Goal: Task Accomplishment & Management: Complete application form

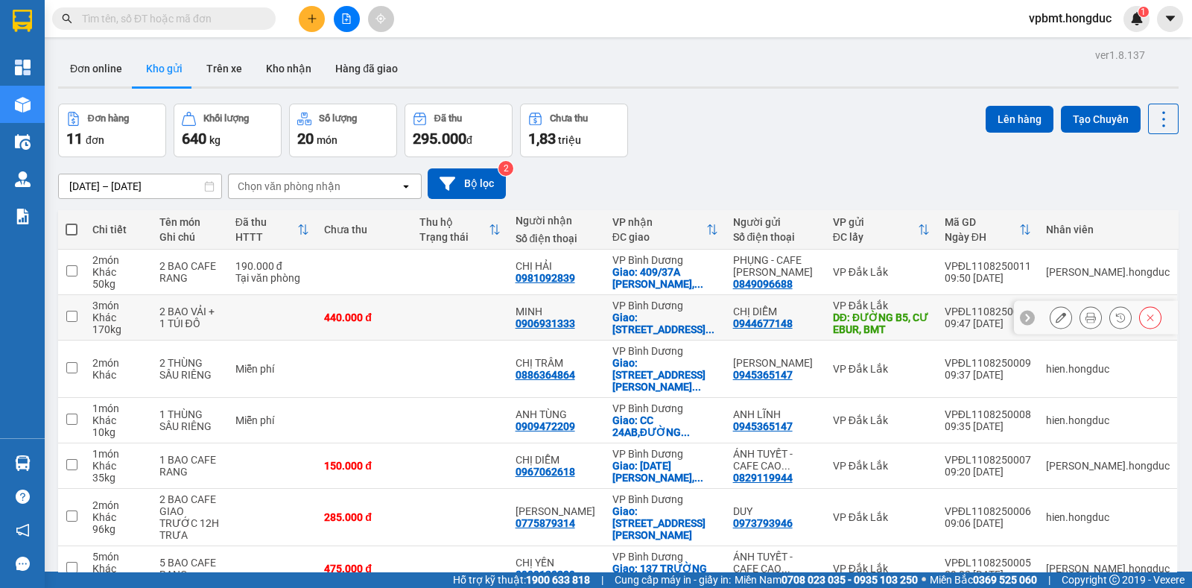
click at [1050, 311] on button at bounding box center [1060, 318] width 21 height 26
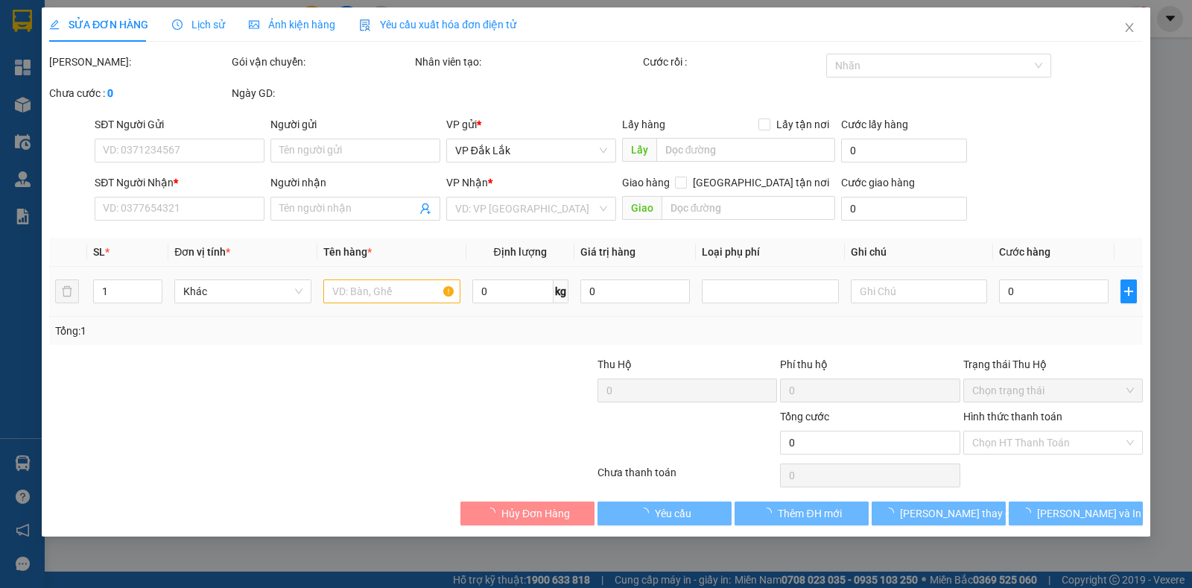
type input "0944677148"
type input "CHỊ DIỄM"
type input "ĐƯỜNG B5, CƯ EBUR, BMT"
type input "100.000"
type input "0906931333"
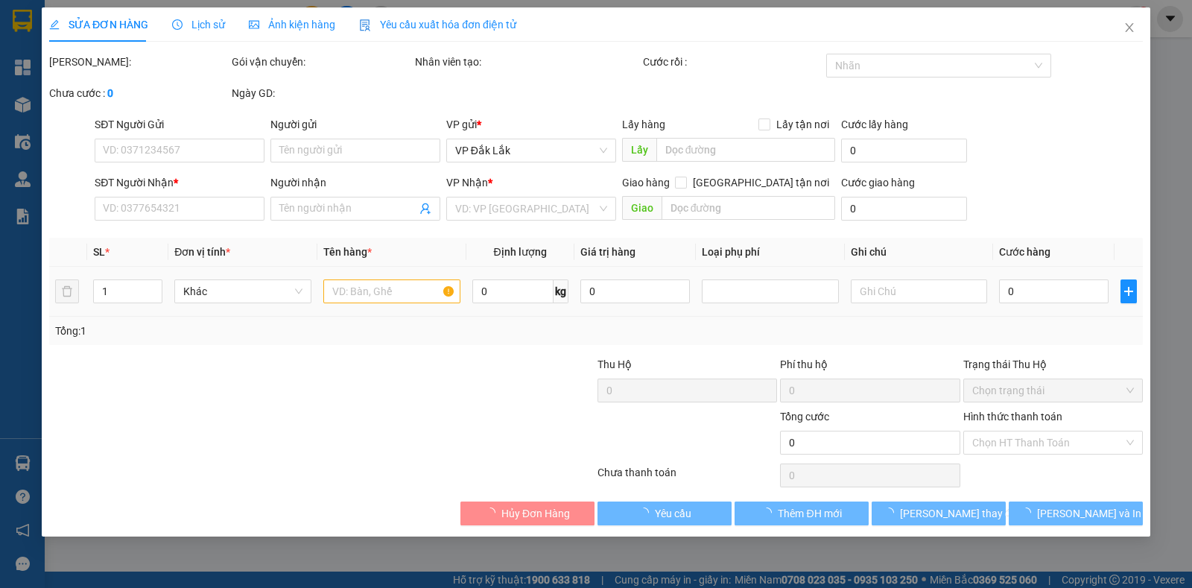
type input "MINH"
checkbox input "true"
type input "17 ĐƯỜNG SỐ 2, KHU PHỐ 7, KHU DÂN CƯ SÔNG ĐÀ, HIỆP BÌNH CHÁNH, THỦ ĐỨC"
type input "440.000"
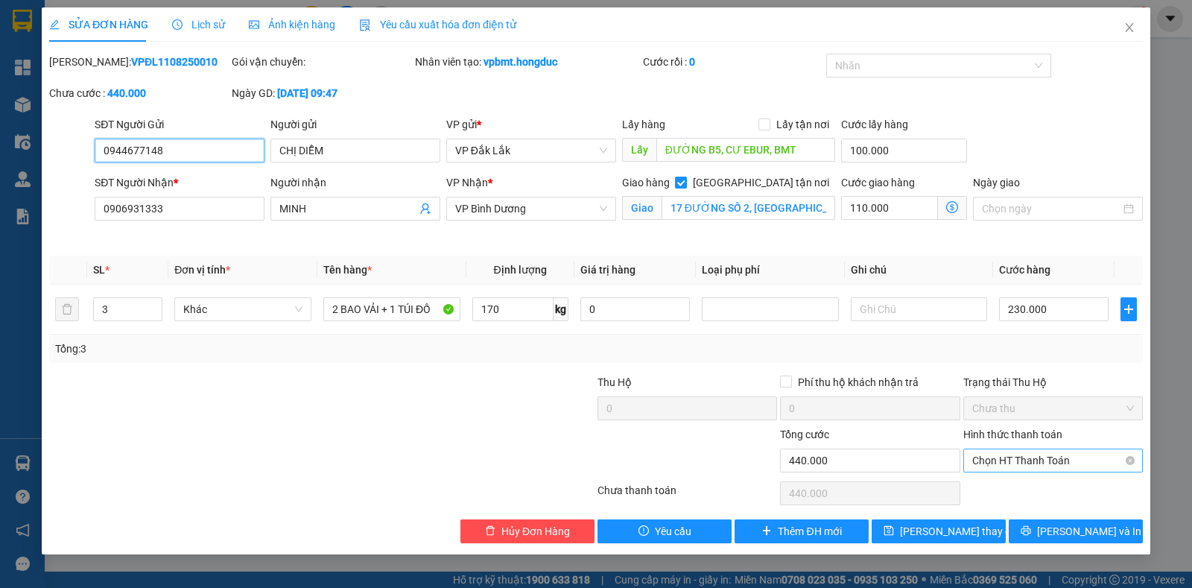
click at [1017, 456] on span "Chọn HT Thanh Toán" at bounding box center [1053, 460] width 162 height 22
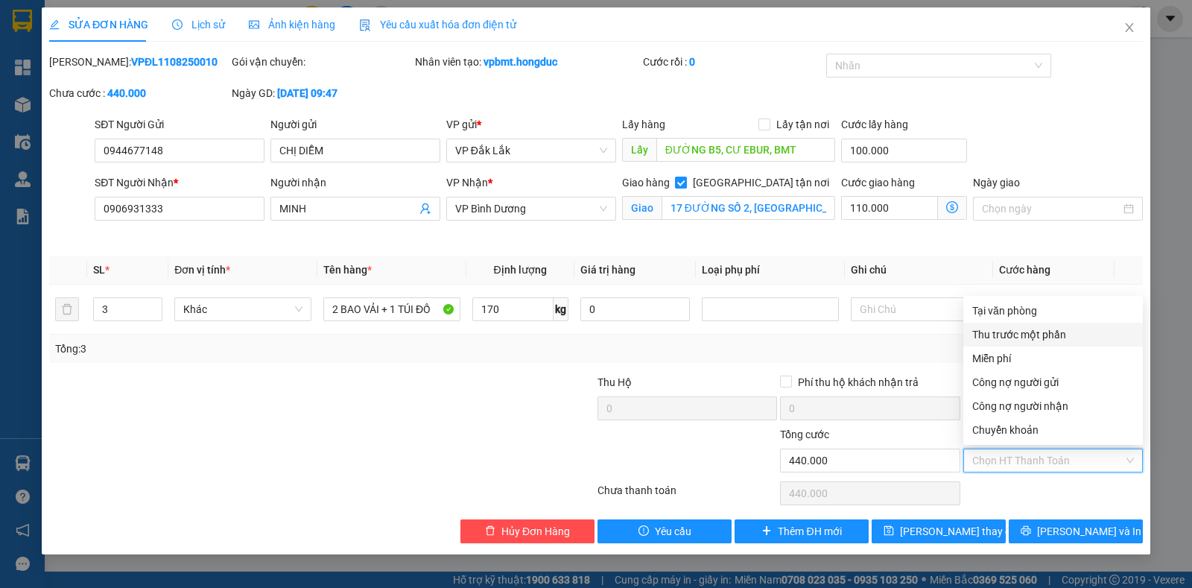
click at [1020, 337] on div "Thu trước một phần" at bounding box center [1053, 334] width 162 height 16
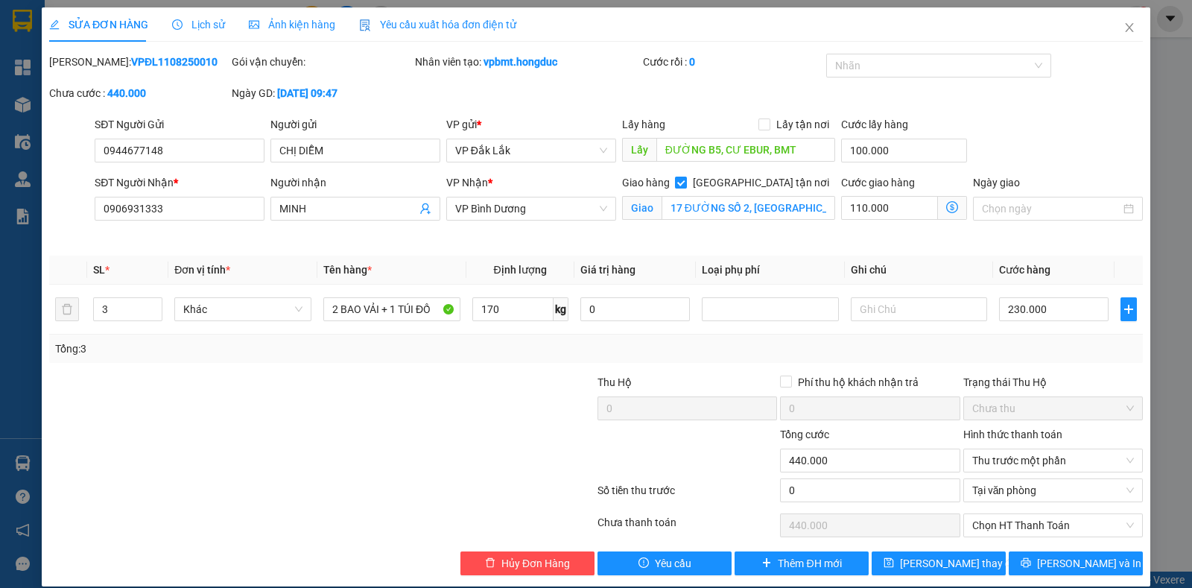
click at [810, 501] on div "0" at bounding box center [870, 493] width 180 height 30
click at [810, 489] on input "0" at bounding box center [870, 490] width 180 height 24
type input "1"
type input "439.999"
type input "10"
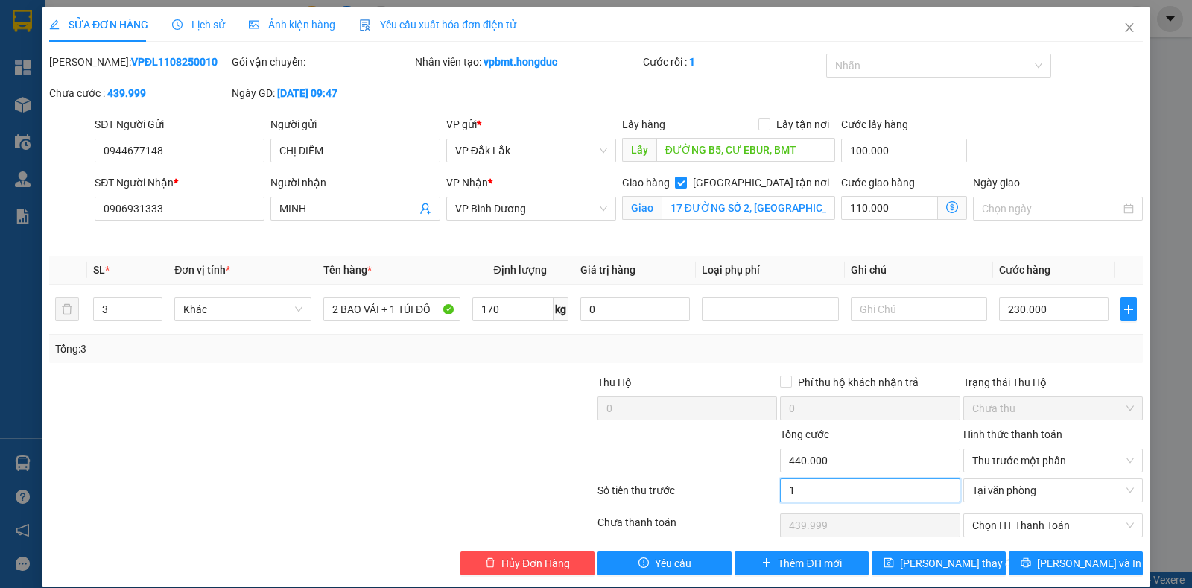
type input "439.990"
type input "100"
type input "439.900"
type input "1.000"
type input "439.000"
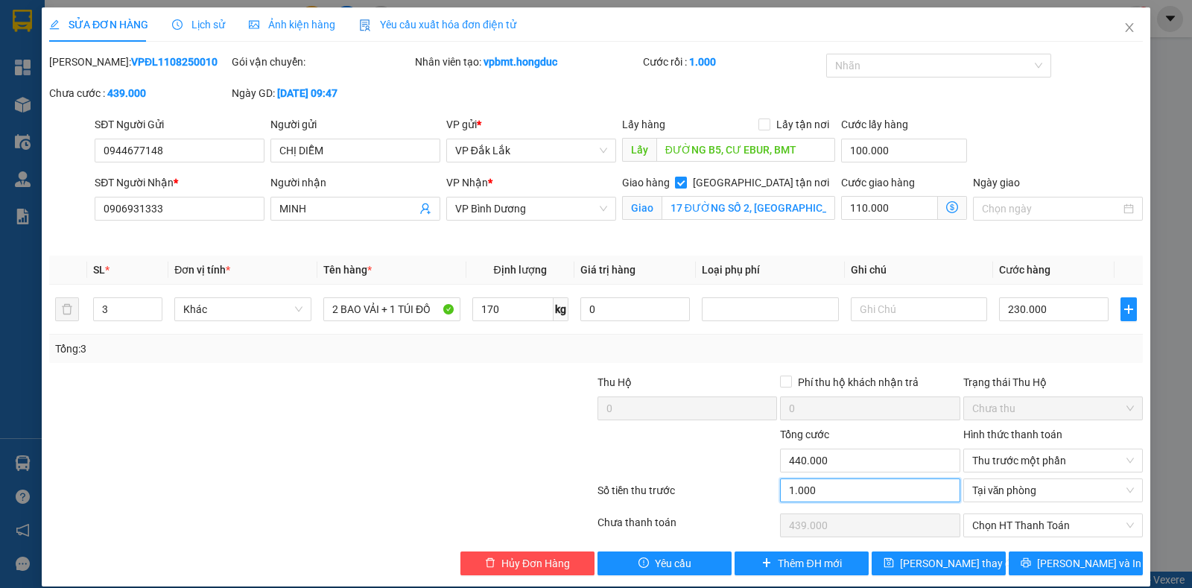
type input "10.000"
type input "430.000"
type input "100.000"
type input "340.000"
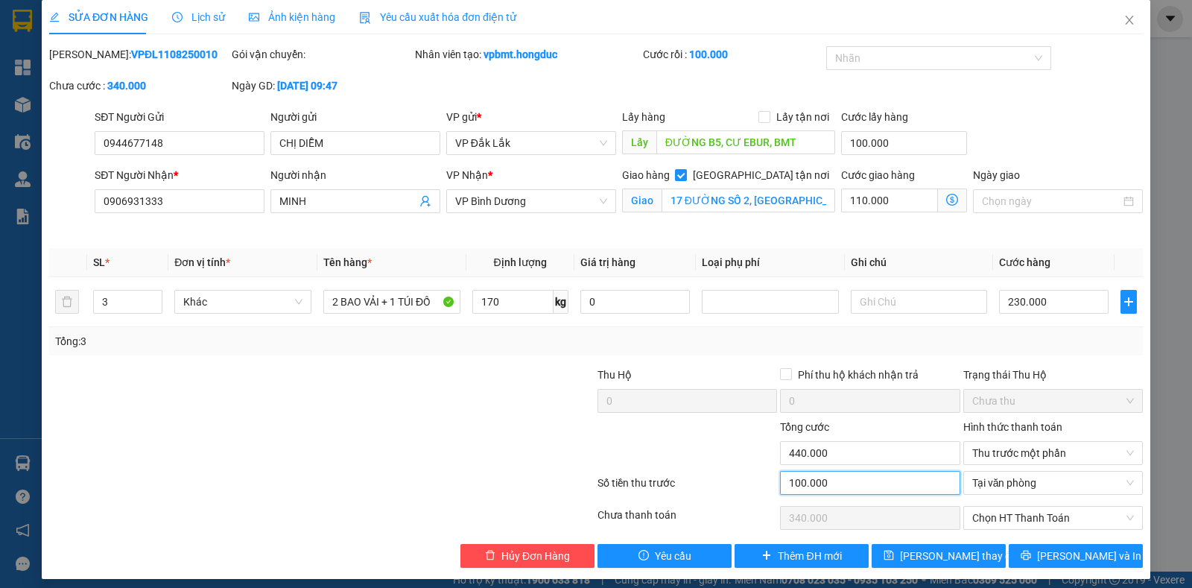
scroll to position [15, 0]
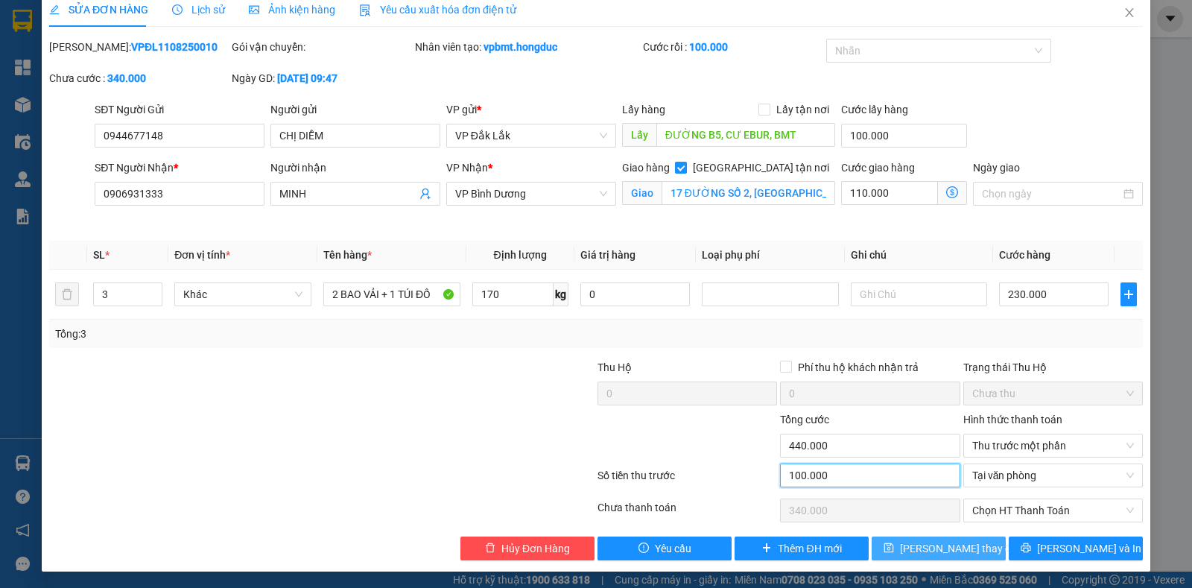
type input "100.000"
click at [924, 552] on span "Lưu thay đổi" at bounding box center [959, 548] width 119 height 16
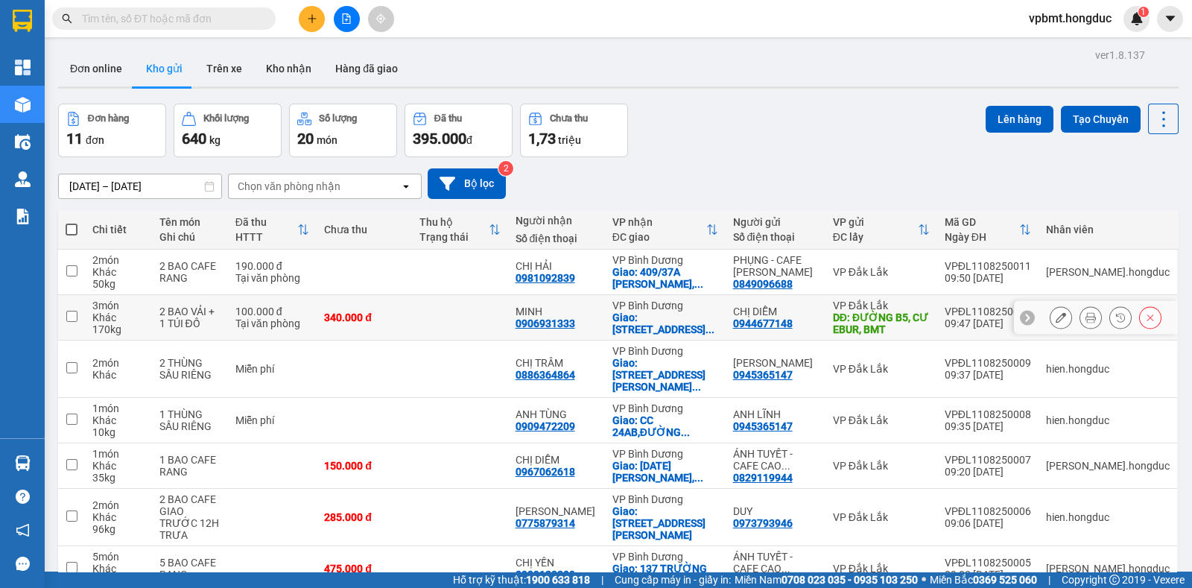
click at [1085, 317] on icon at bounding box center [1090, 317] width 10 height 10
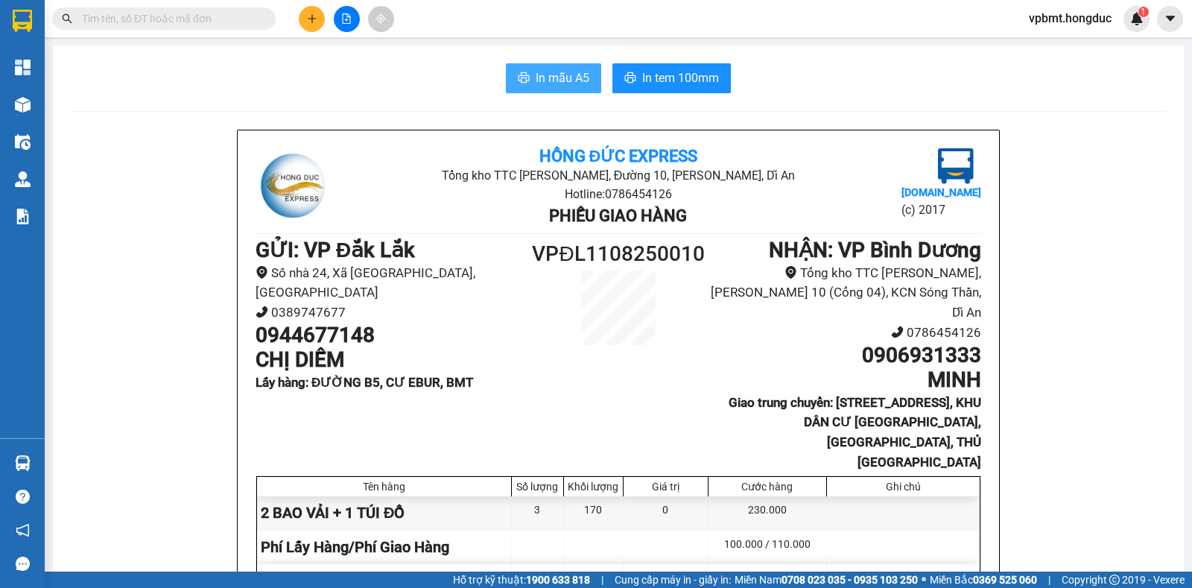
click at [579, 74] on span "In mẫu A5" at bounding box center [563, 78] width 54 height 19
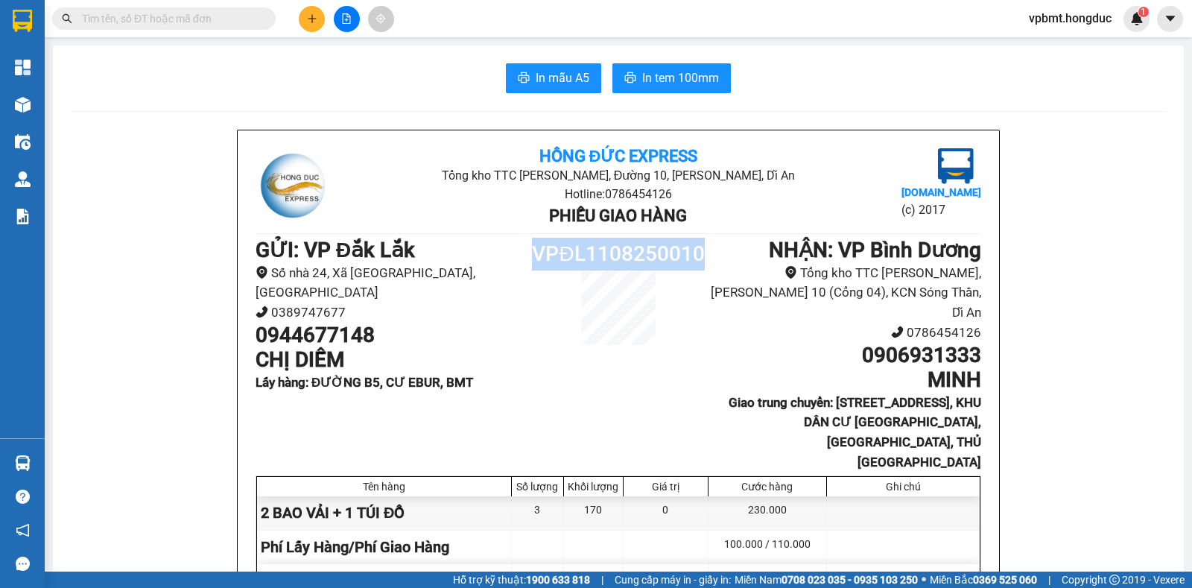
drag, startPoint x: 525, startPoint y: 258, endPoint x: 708, endPoint y: 261, distance: 182.5
click at [708, 261] on div "GỬI : VP Đắk Lắk Số nhà 24, Xã Ea K’tur, Tỉnh Đắk Lắk 0389747677 0944677148 CHỊ…" at bounding box center [617, 355] width 725 height 234
copy div "VPĐL1108250010"
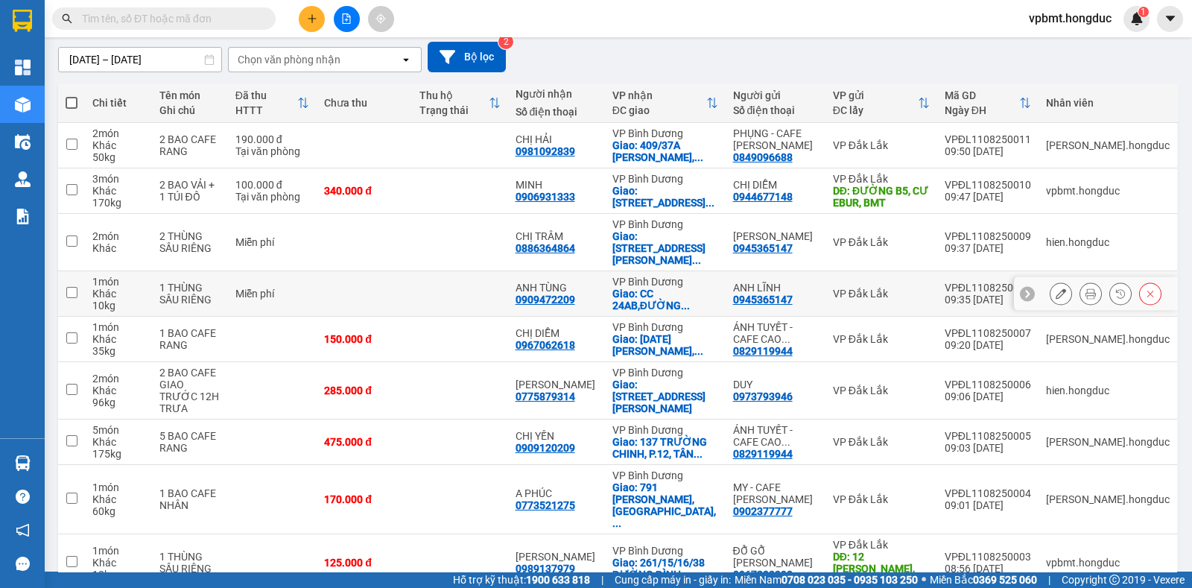
scroll to position [98, 0]
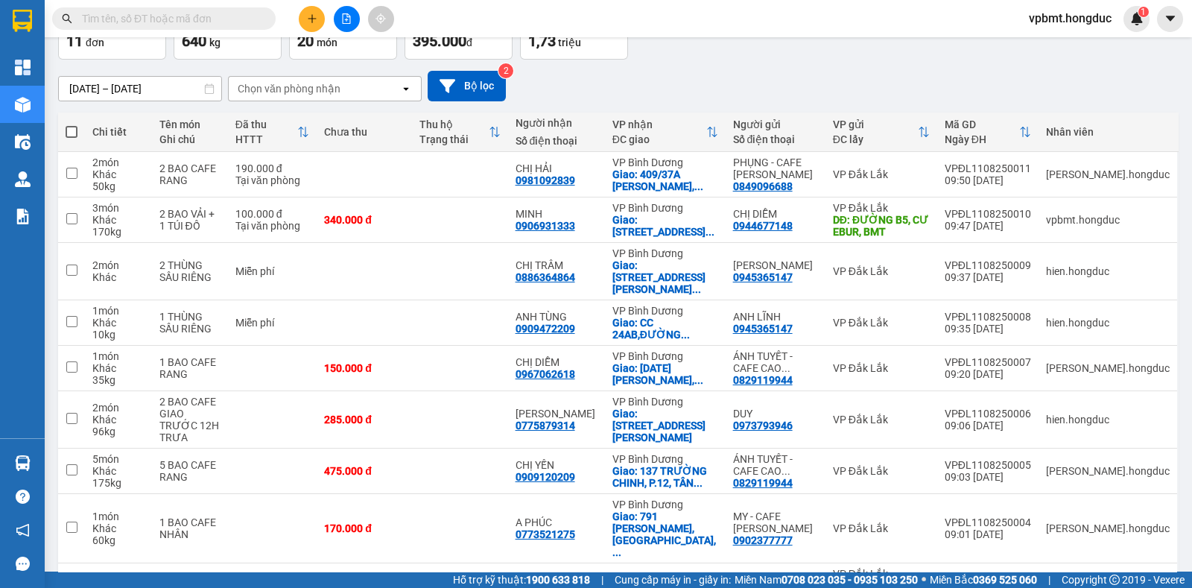
click at [308, 19] on icon "plus" at bounding box center [312, 18] width 10 height 10
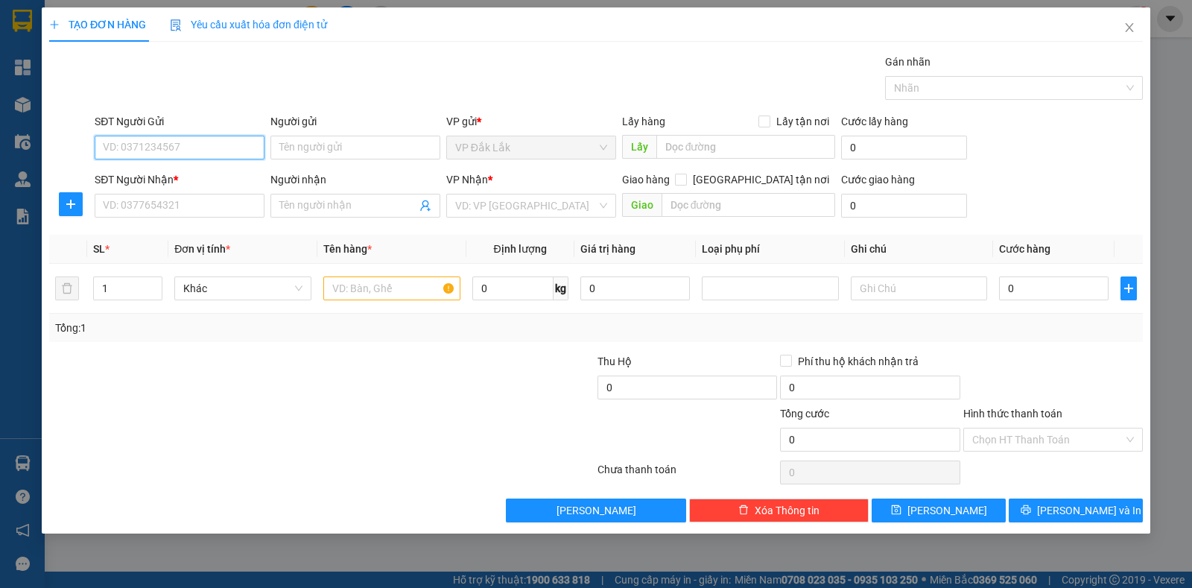
click at [228, 147] on input "SĐT Người Gửi" at bounding box center [180, 148] width 170 height 24
click at [518, 290] on input "0" at bounding box center [512, 288] width 81 height 24
type input "18"
click at [1027, 290] on input "0" at bounding box center [1053, 288] width 109 height 24
type input "4"
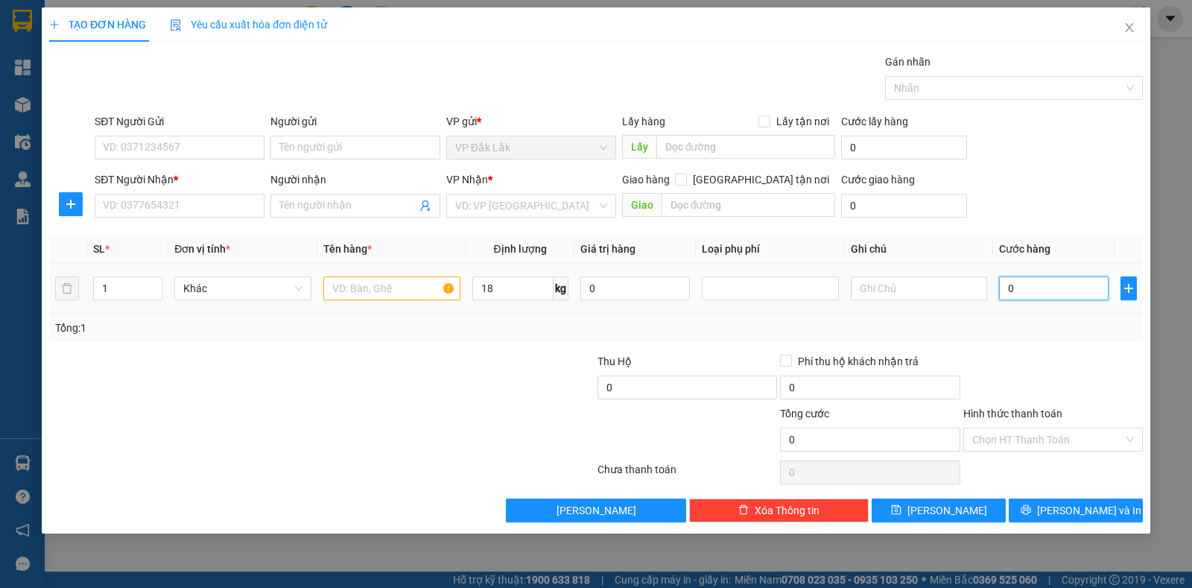
type input "4"
type input "45"
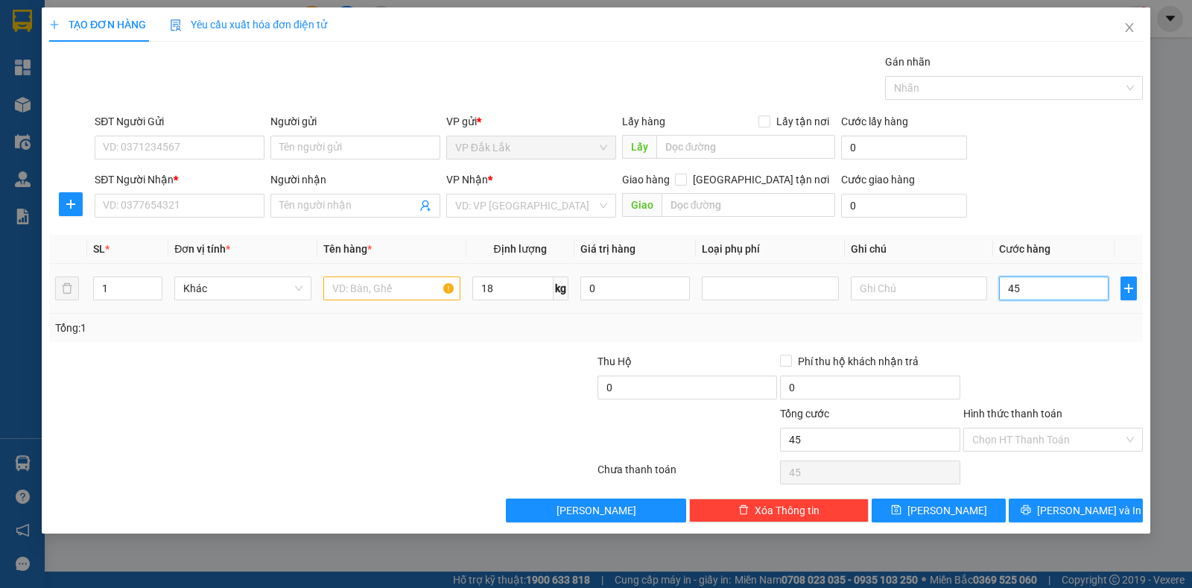
type input "450"
type input "4.500"
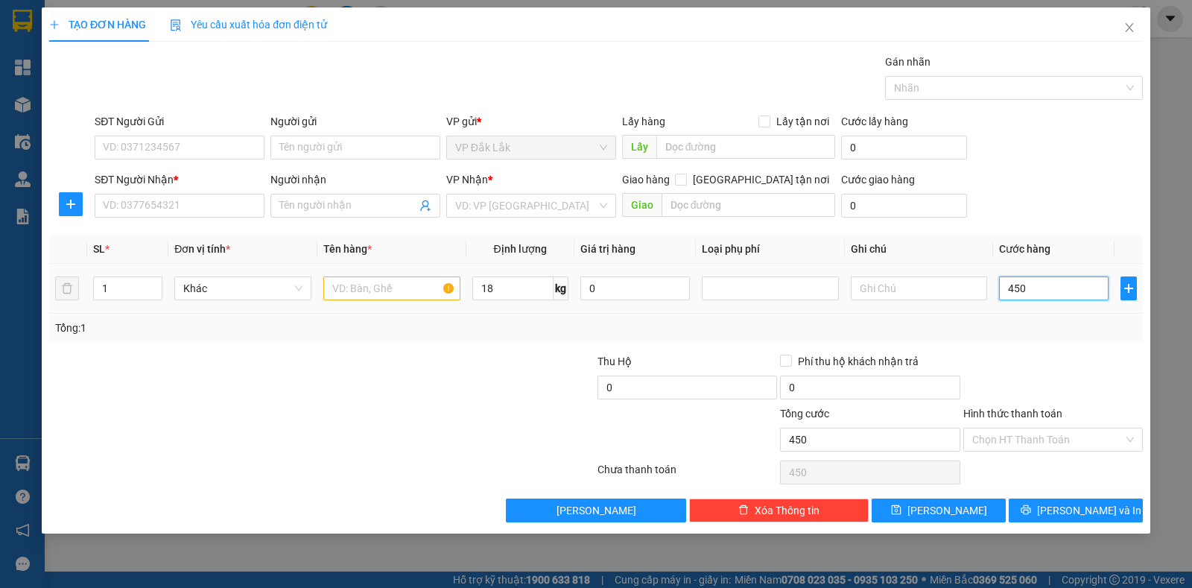
type input "4.500"
type input "45.000"
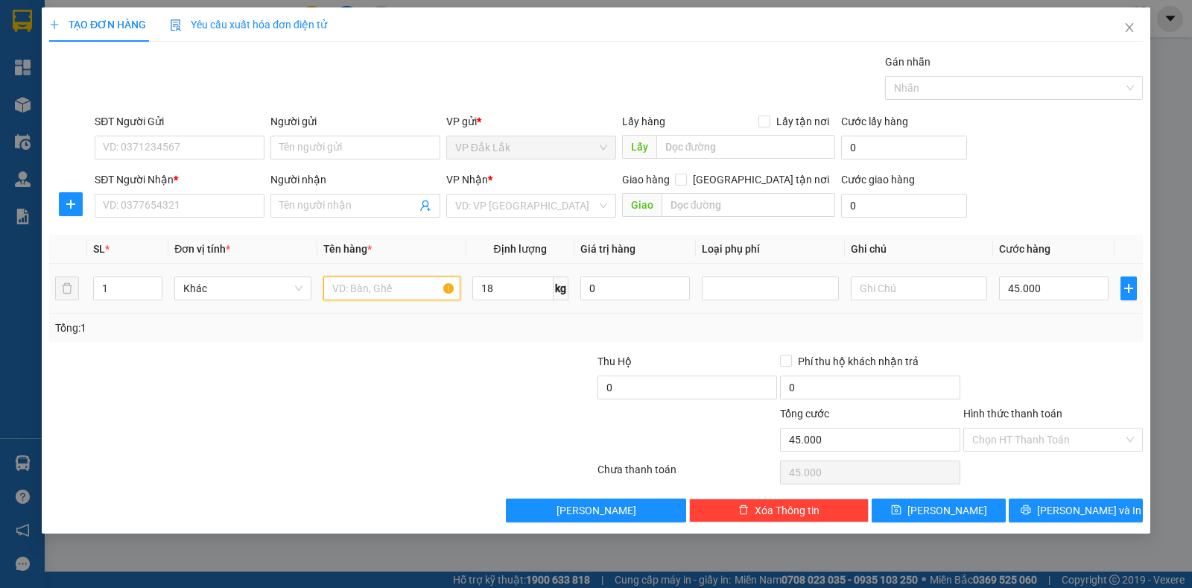
click at [366, 290] on input "text" at bounding box center [391, 288] width 137 height 24
type input "1 THÙNG SẦU RIÊNG"
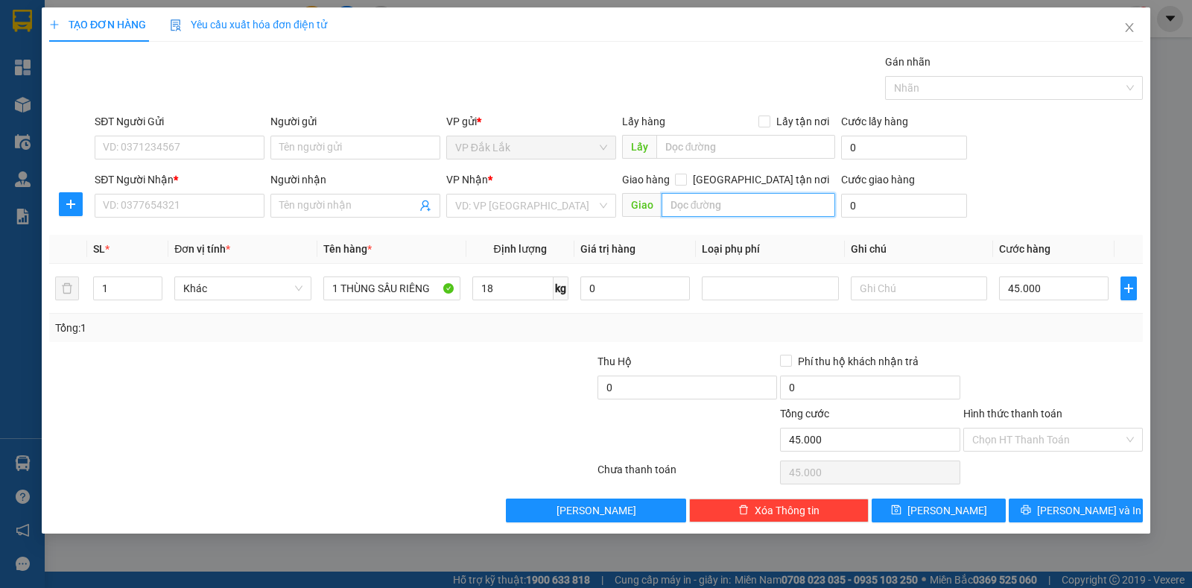
click at [757, 206] on input "text" at bounding box center [748, 205] width 174 height 24
type input "KHO HỒNG ĐỨC"
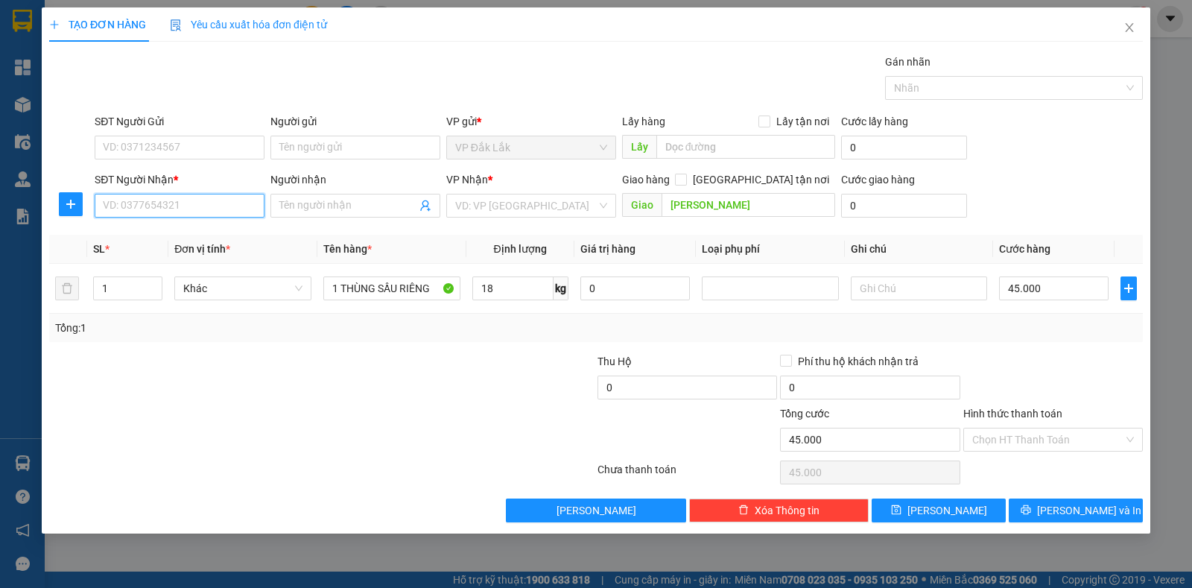
click at [212, 211] on input "SĐT Người Nhận *" at bounding box center [180, 206] width 170 height 24
click at [203, 237] on div "0964989105 - QUYỀN" at bounding box center [180, 234] width 152 height 16
type input "0964989105"
type input "QUYỀN"
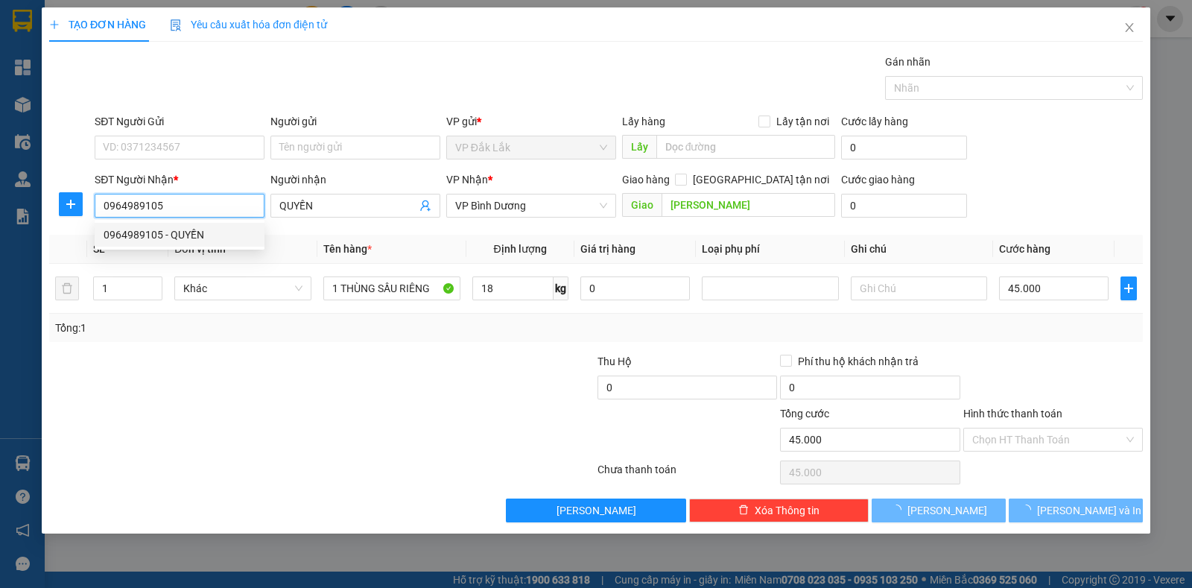
type input "50.000"
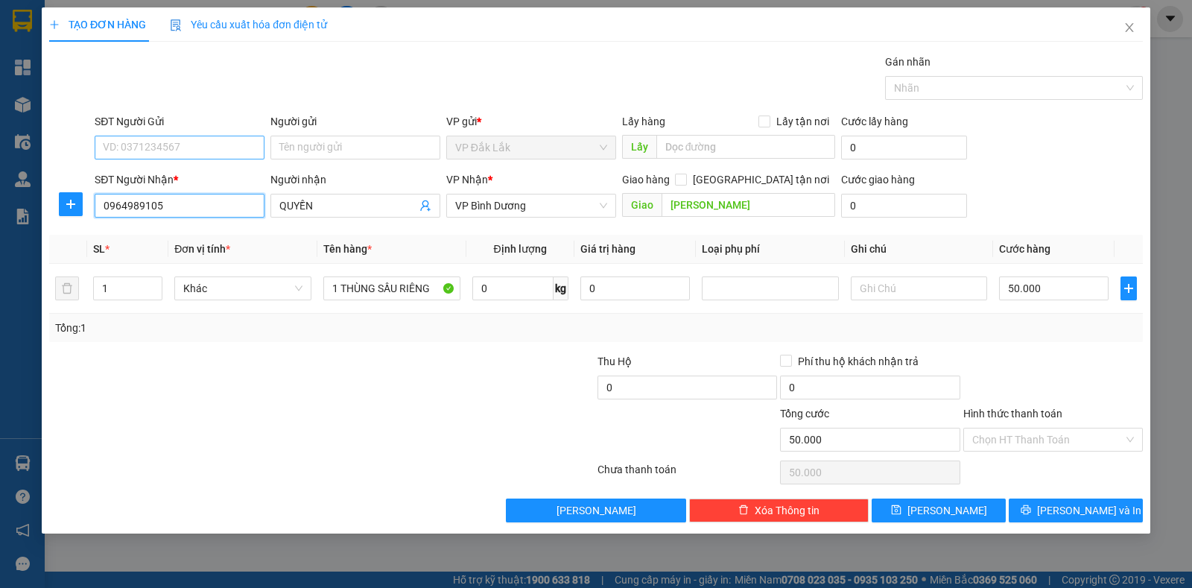
type input "0964989105"
click at [227, 140] on input "SĐT Người Gửi" at bounding box center [180, 148] width 170 height 24
click at [226, 173] on div "0946323947 - ANH PHƯƠNG" at bounding box center [180, 176] width 152 height 16
type input "0946323947"
type input "[PERSON_NAME]"
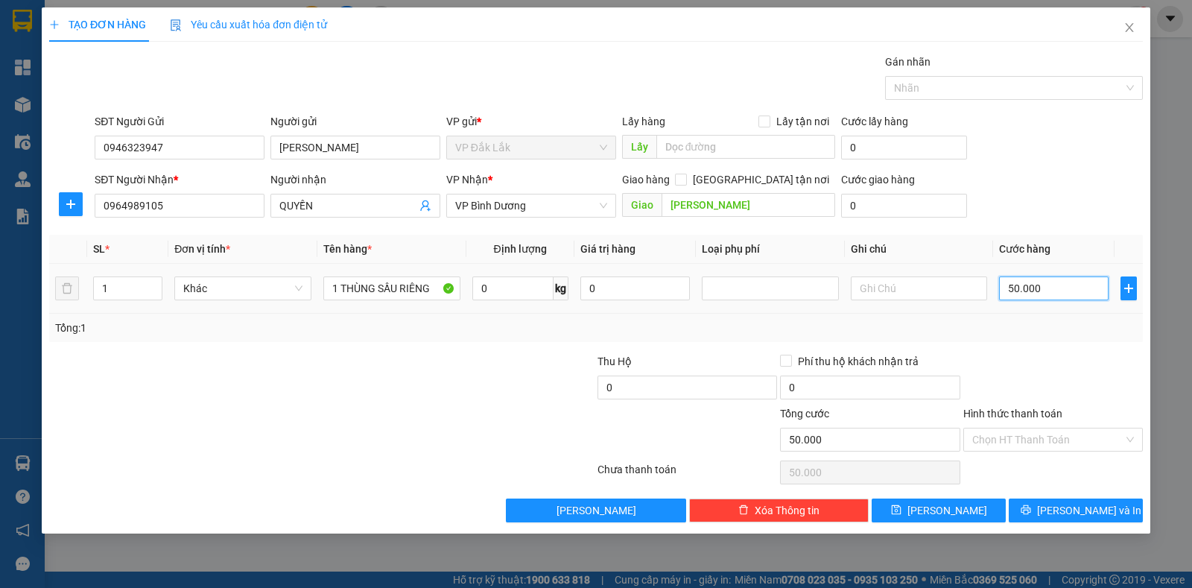
click at [1044, 288] on input "50.000" at bounding box center [1053, 288] width 109 height 24
type input "4"
type input "45"
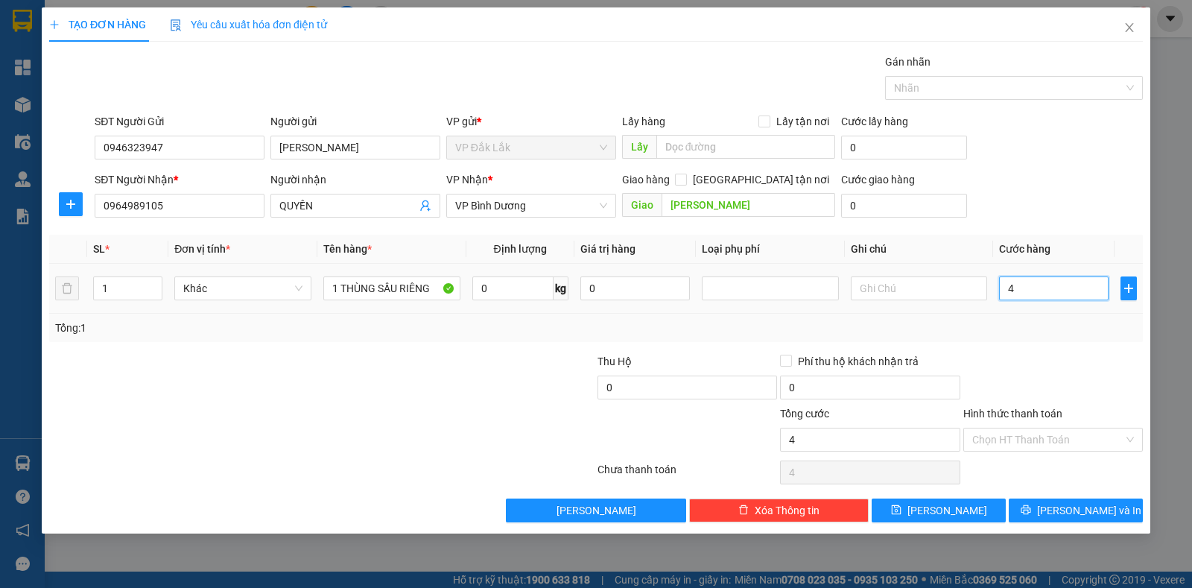
type input "45"
type input "450"
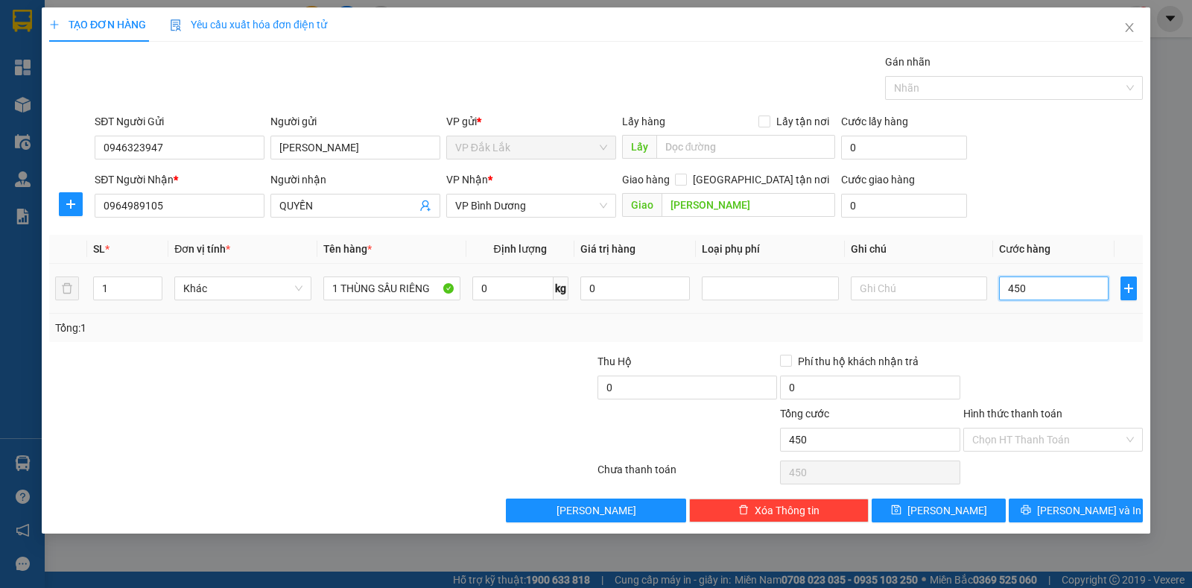
type input "4.500"
type input "45.000"
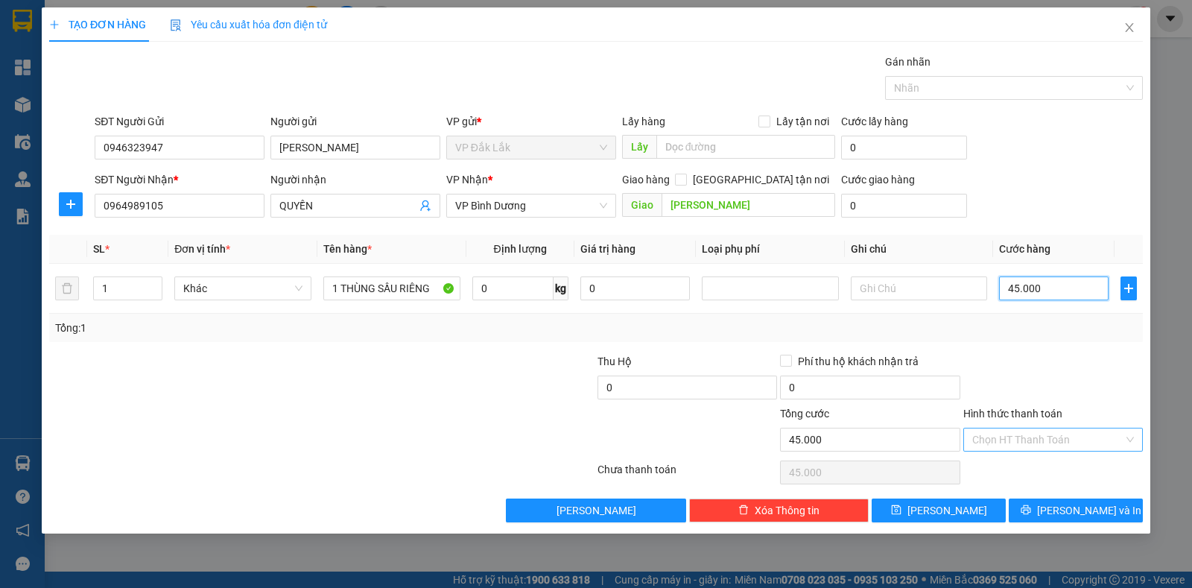
type input "45.000"
click at [1020, 442] on input "Hình thức thanh toán" at bounding box center [1047, 439] width 151 height 22
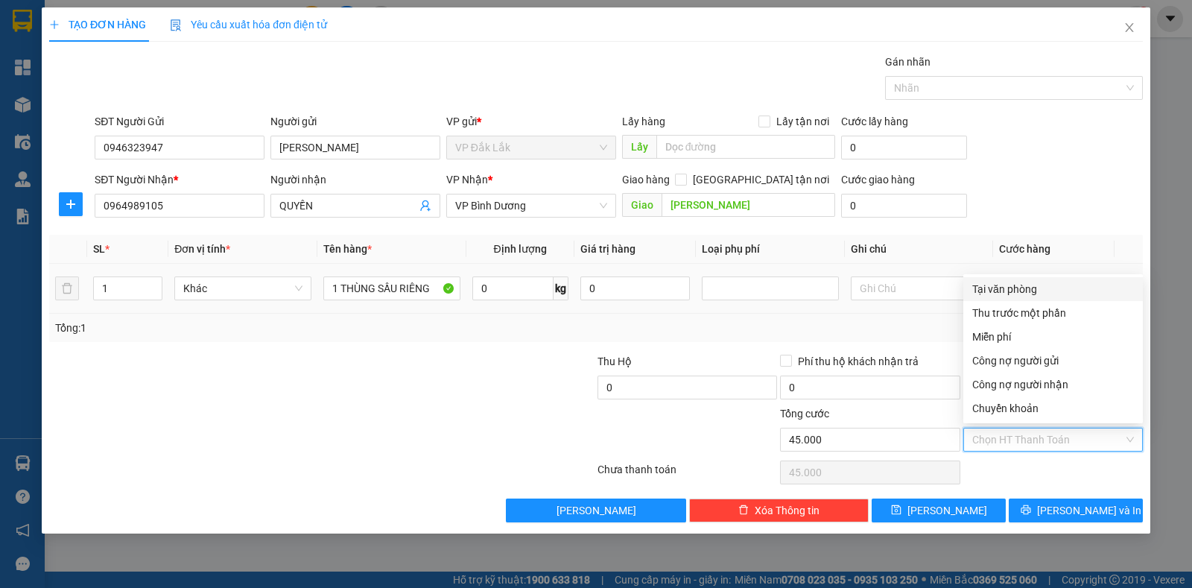
click at [1029, 289] on div "Tại văn phòng" at bounding box center [1053, 289] width 162 height 16
type input "0"
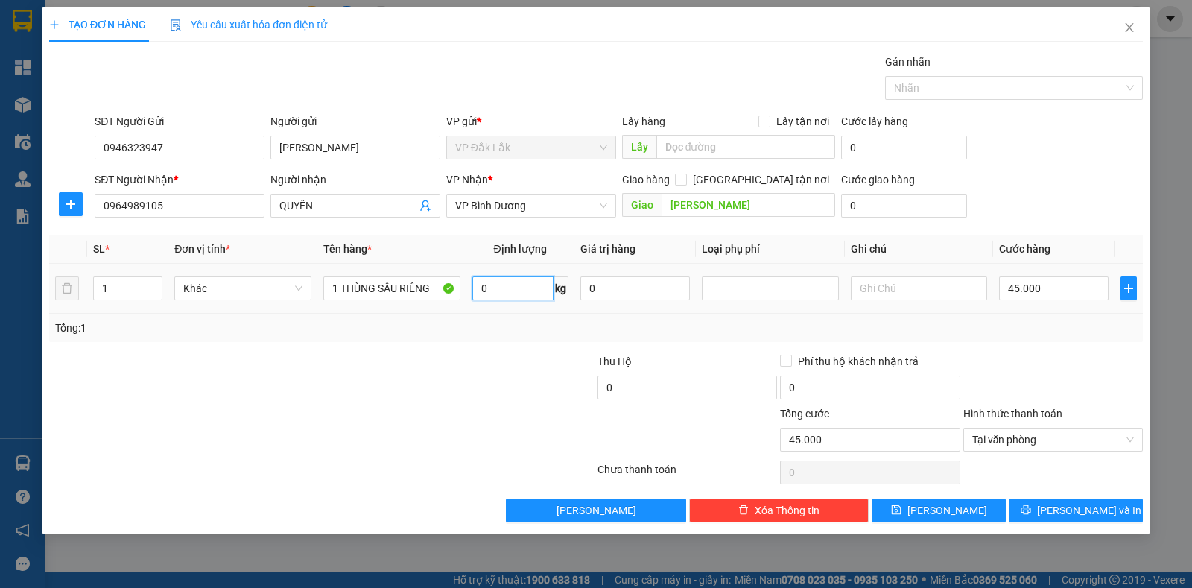
click at [539, 296] on input "0" at bounding box center [512, 288] width 81 height 24
type input "2"
type input "18"
click at [900, 506] on icon "save" at bounding box center [896, 510] width 10 height 10
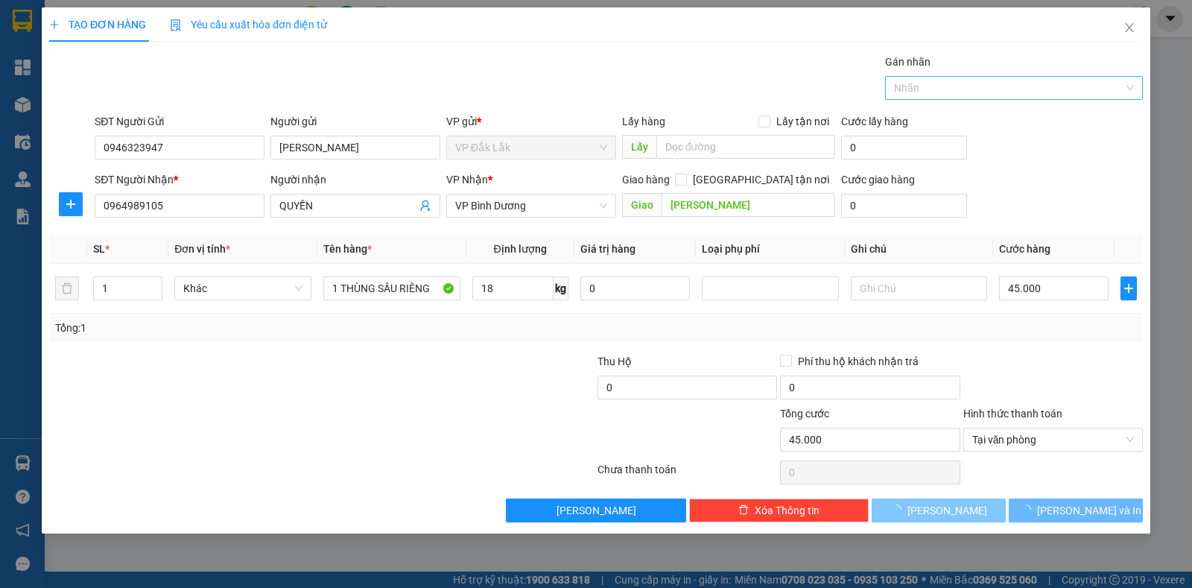
type input "0"
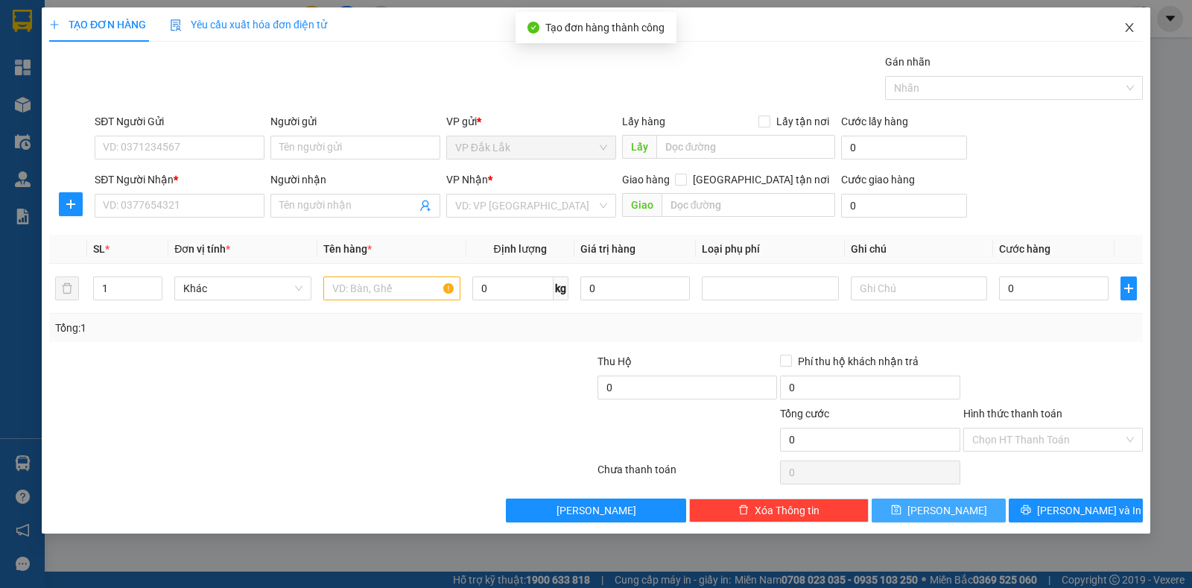
click at [1131, 27] on icon "close" at bounding box center [1129, 27] width 8 height 9
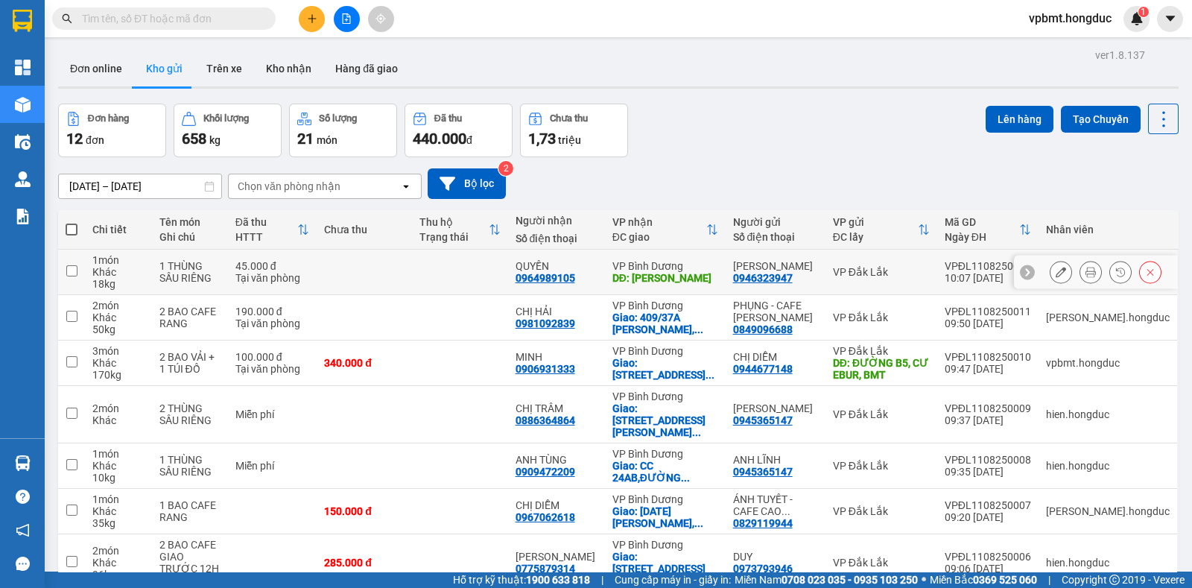
click at [1085, 275] on icon at bounding box center [1090, 272] width 10 height 10
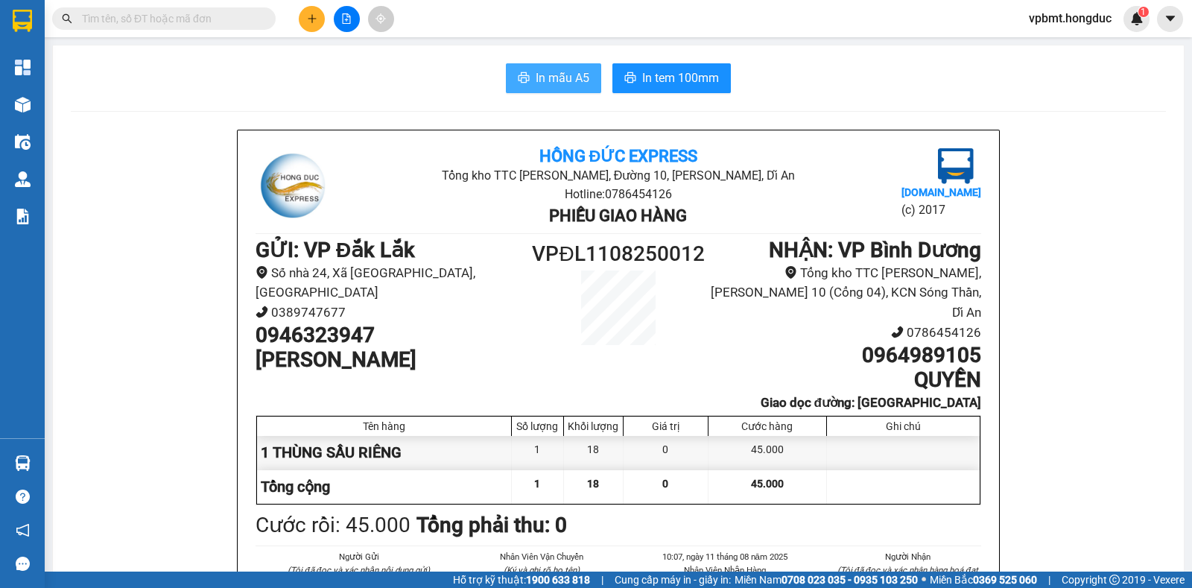
click at [585, 67] on button "In mẫu A5" at bounding box center [553, 78] width 95 height 30
click at [648, 74] on span "In tem 100mm" at bounding box center [680, 78] width 77 height 19
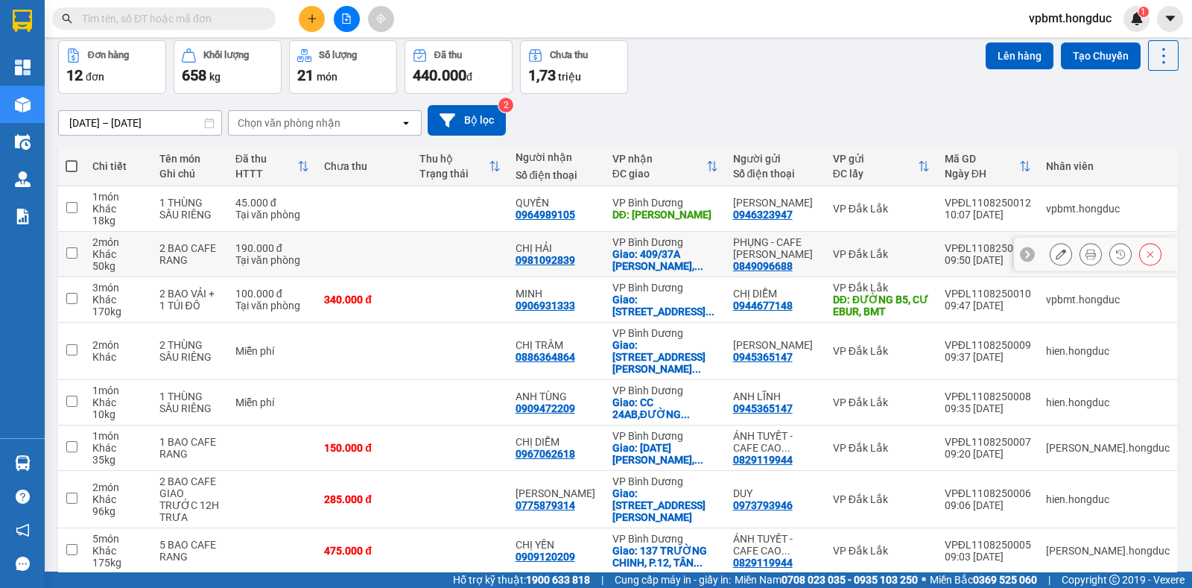
scroll to position [92, 0]
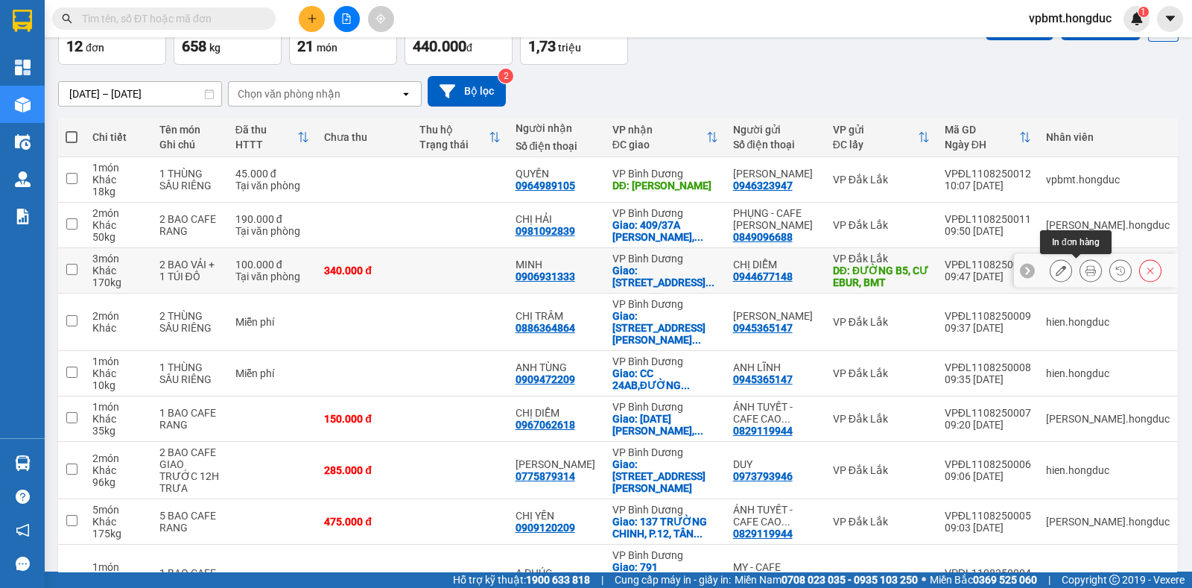
click at [1085, 270] on icon at bounding box center [1090, 270] width 10 height 10
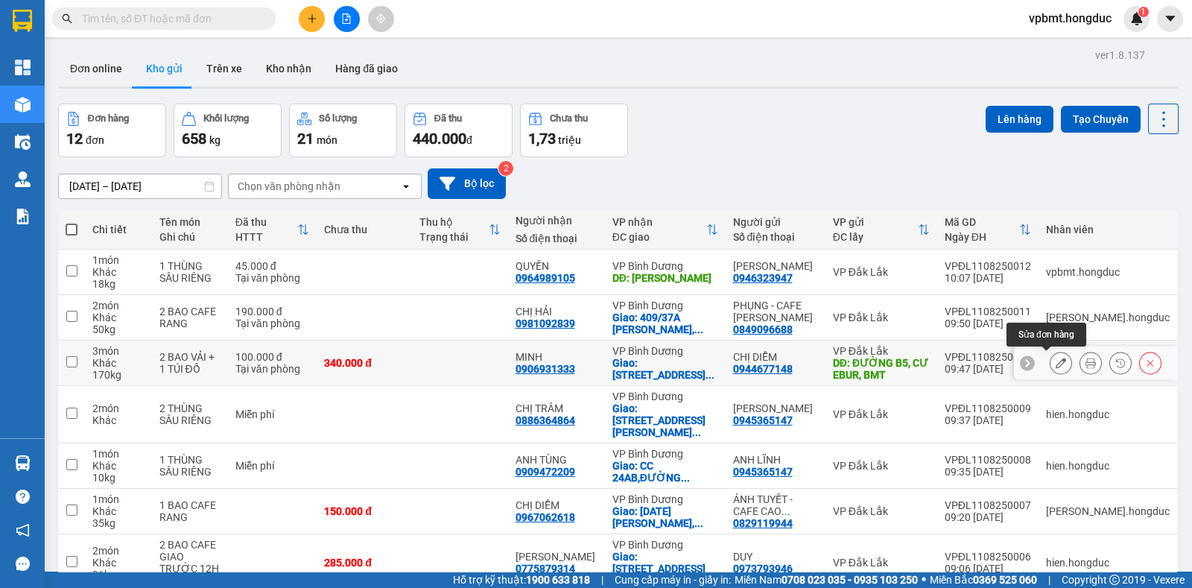
click at [1055, 366] on icon at bounding box center [1060, 363] width 10 height 10
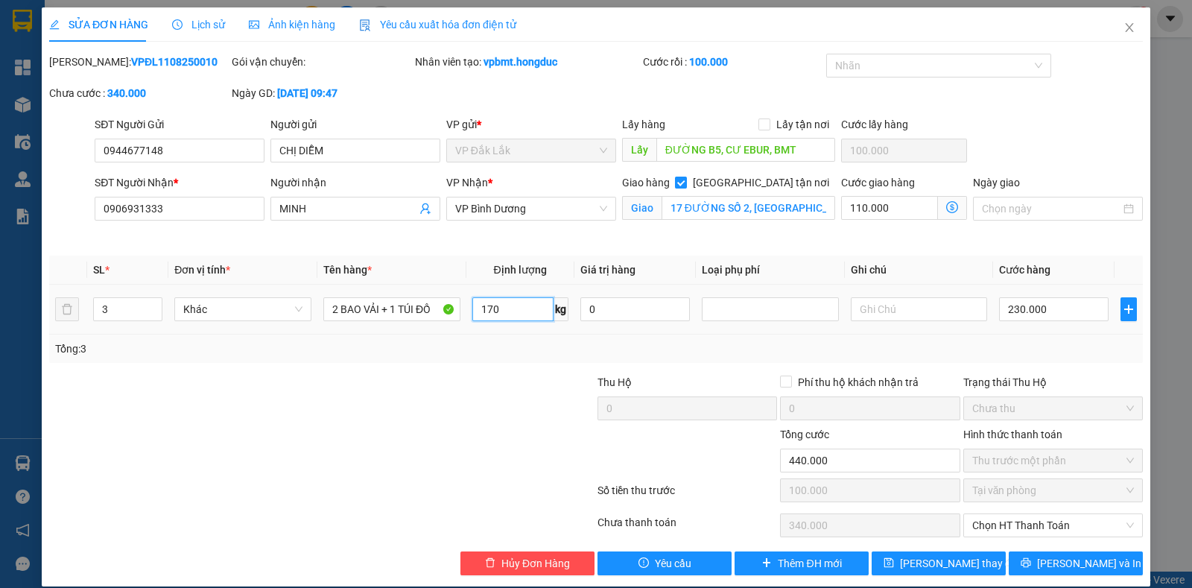
click at [495, 308] on input "170" at bounding box center [512, 309] width 81 height 24
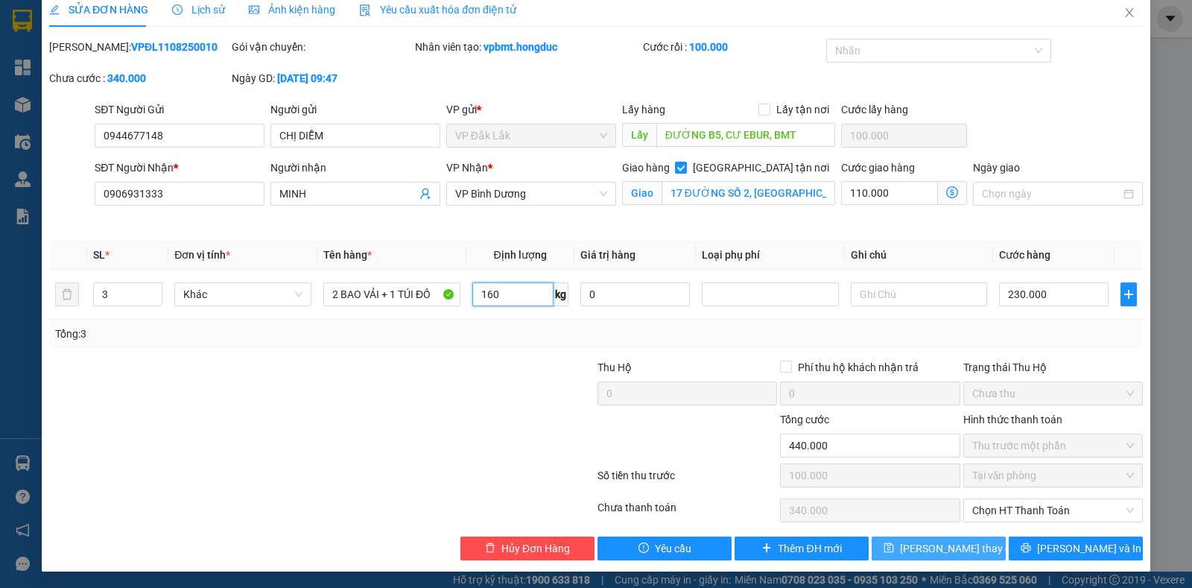
type input "160"
click at [916, 550] on span "Lưu thay đổi" at bounding box center [959, 548] width 119 height 16
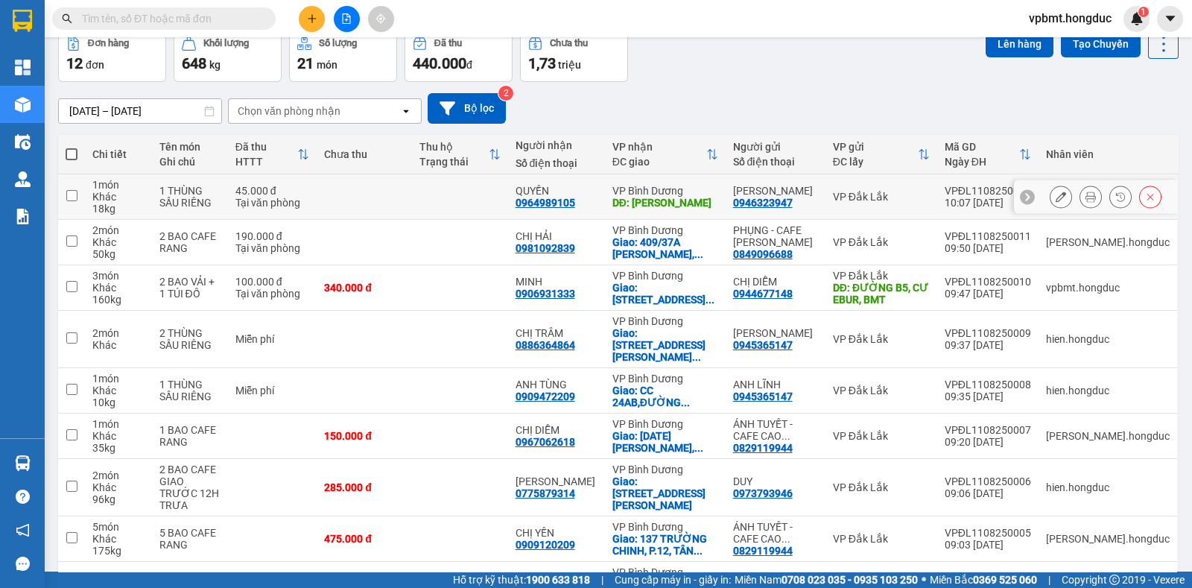
scroll to position [92, 0]
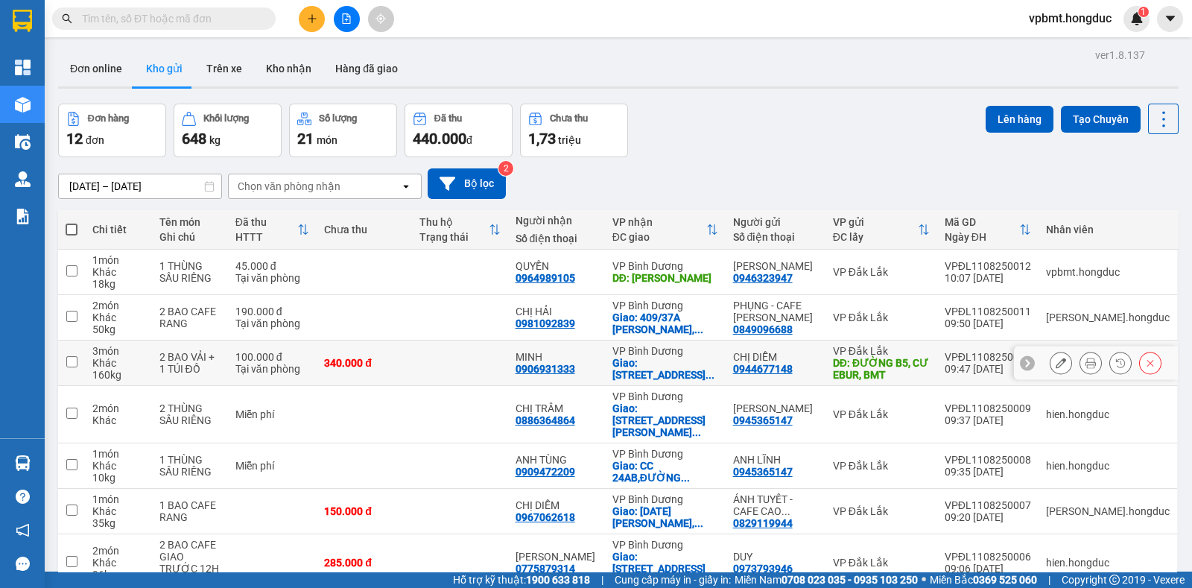
scroll to position [191, 0]
